Goal: Task Accomplishment & Management: Manage account settings

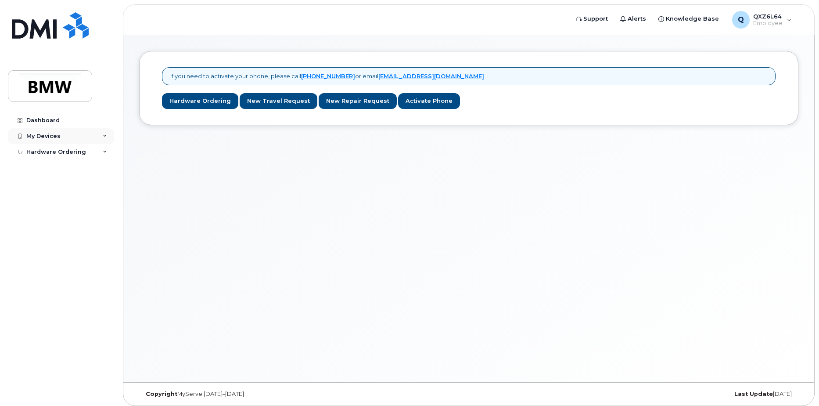
click at [46, 134] on div "My Devices" at bounding box center [43, 136] width 34 height 7
click at [46, 166] on div "Hardware Ordering" at bounding box center [56, 168] width 60 height 7
click at [50, 119] on div "Dashboard" at bounding box center [42, 120] width 33 height 7
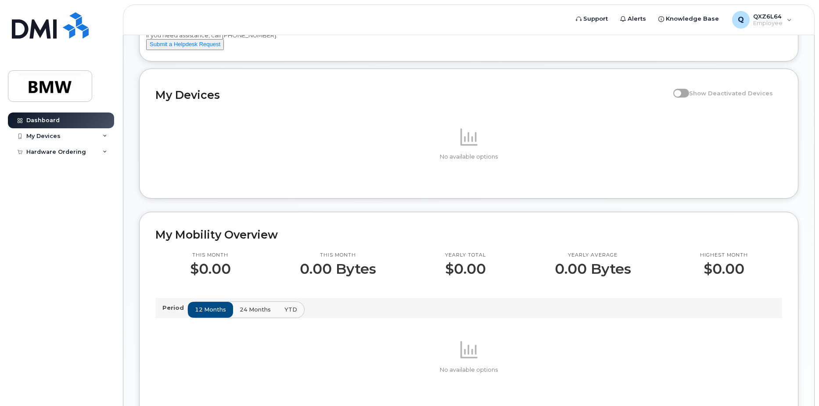
scroll to position [61, 0]
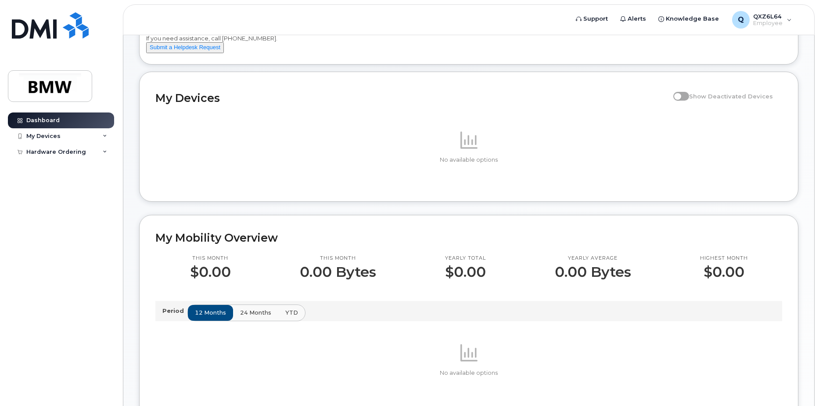
click at [259, 317] on span "24 months" at bounding box center [255, 312] width 31 height 8
click at [293, 317] on span "YTD" at bounding box center [291, 312] width 13 height 8
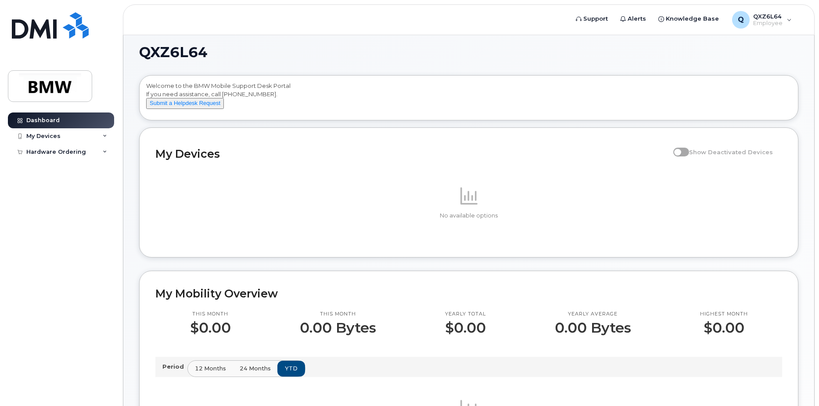
scroll to position [0, 0]
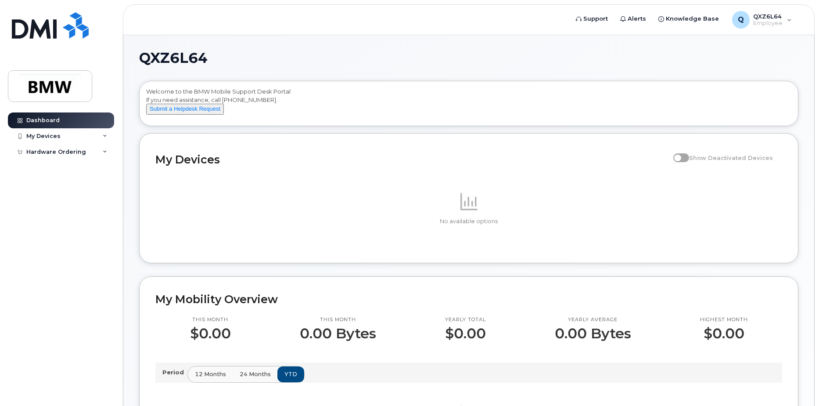
click at [695, 161] on span "Show Deactivated Devices" at bounding box center [731, 157] width 84 height 7
click at [82, 134] on div "My Devices" at bounding box center [61, 136] width 106 height 16
click at [64, 149] on link "Add Device" at bounding box center [68, 152] width 91 height 17
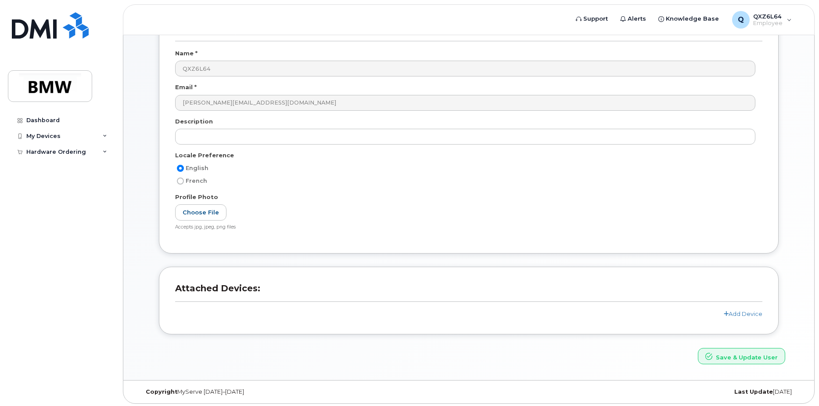
scroll to position [77, 0]
click at [734, 311] on link "Add Device" at bounding box center [743, 311] width 39 height 7
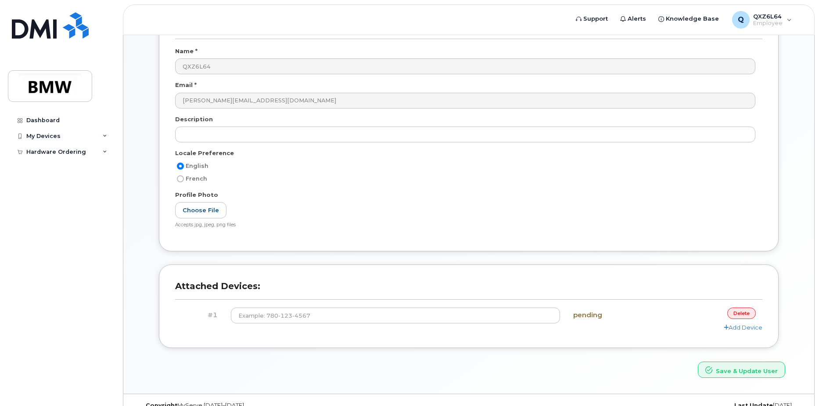
click at [738, 309] on link "delete" at bounding box center [741, 312] width 29 height 11
